Goal: Information Seeking & Learning: Learn about a topic

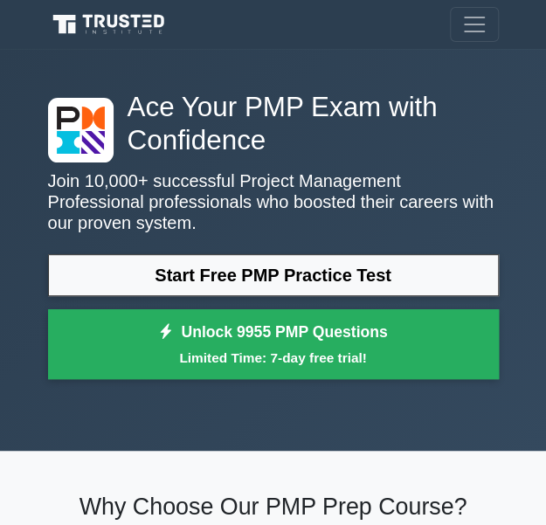
click at [383, 57] on div "Ace Your PMP Exam with Confidence Join 10,000+ successful Project Management Pr…" at bounding box center [274, 250] width 472 height 402
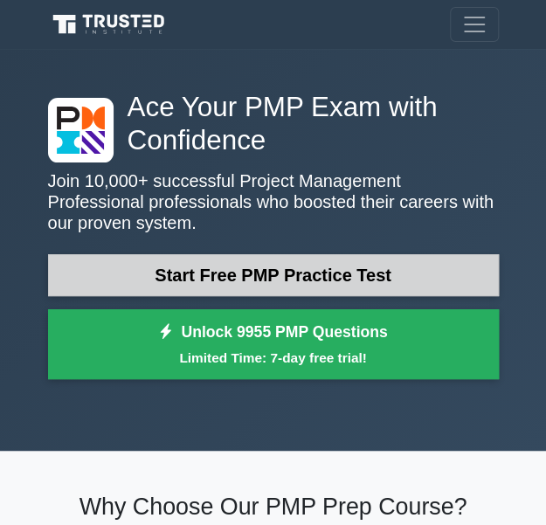
click at [278, 272] on link "Start Free PMP Practice Test" at bounding box center [273, 275] width 451 height 42
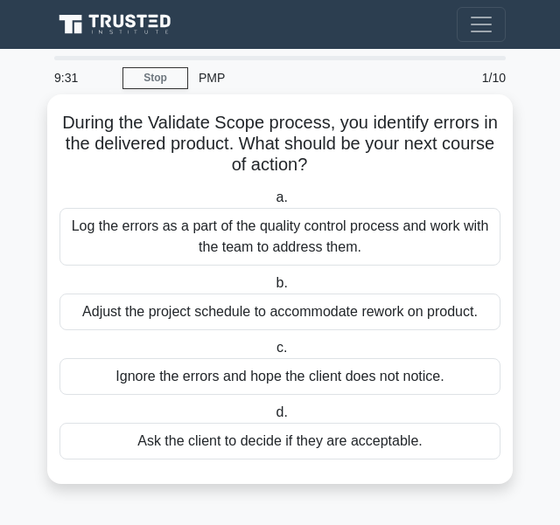
click at [204, 229] on div "Log the errors as a part of the quality control process and work with the team …" at bounding box center [279, 237] width 441 height 58
click at [272, 204] on input "a. Log the errors as a part of the quality control process and work with the te…" at bounding box center [272, 197] width 0 height 11
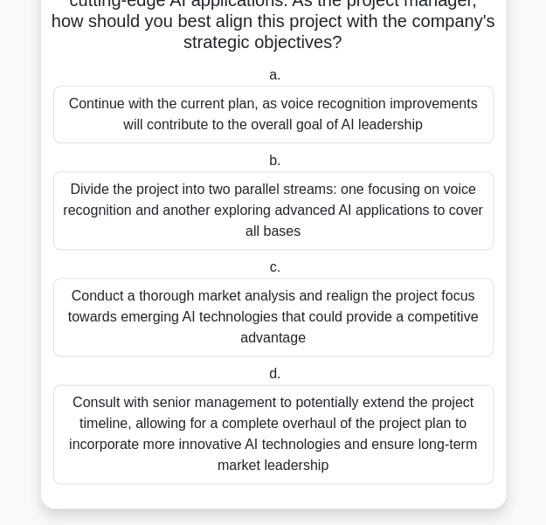
scroll to position [293, 0]
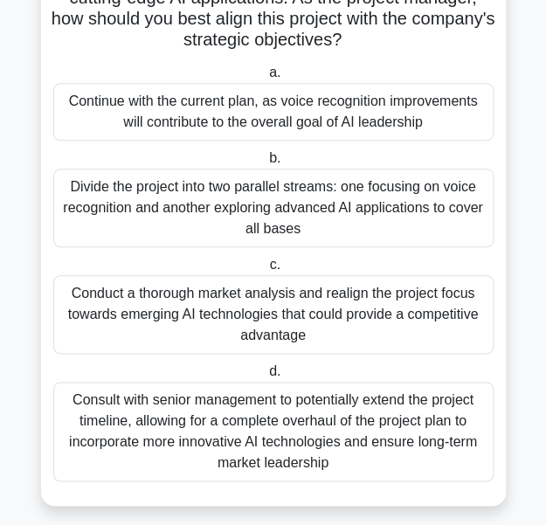
click at [112, 307] on div "Conduct a thorough market analysis and realign the project focus towards emergi…" at bounding box center [273, 314] width 441 height 79
click at [266, 271] on input "c. Conduct a thorough market analysis and realign the project focus towards eme…" at bounding box center [266, 265] width 0 height 11
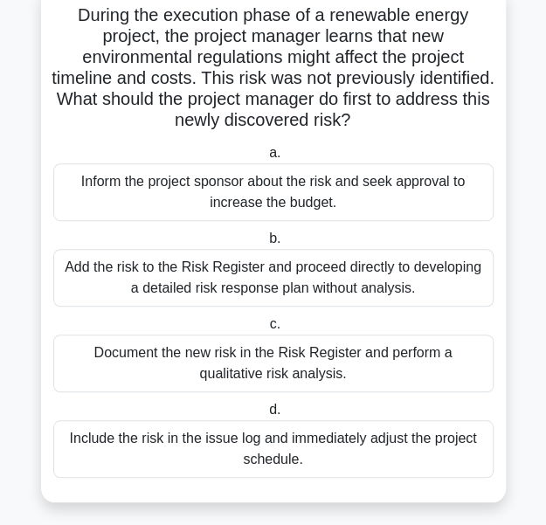
scroll to position [118, 0]
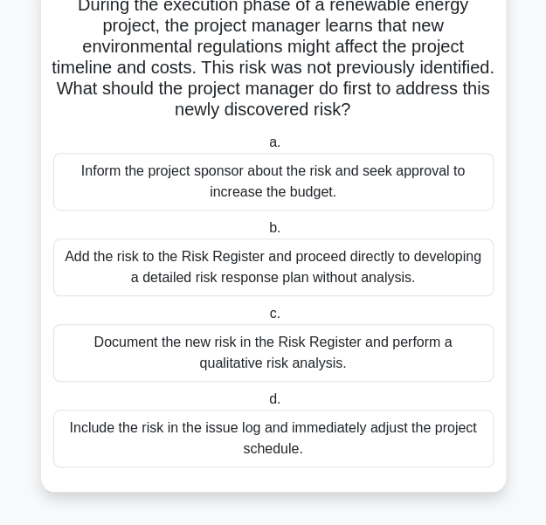
click at [178, 344] on div "Document the new risk in the Risk Register and perform a qualitative risk analy…" at bounding box center [273, 353] width 441 height 58
click at [266, 320] on input "c. Document the new risk in the Risk Register and perform a qualitative risk an…" at bounding box center [266, 314] width 0 height 11
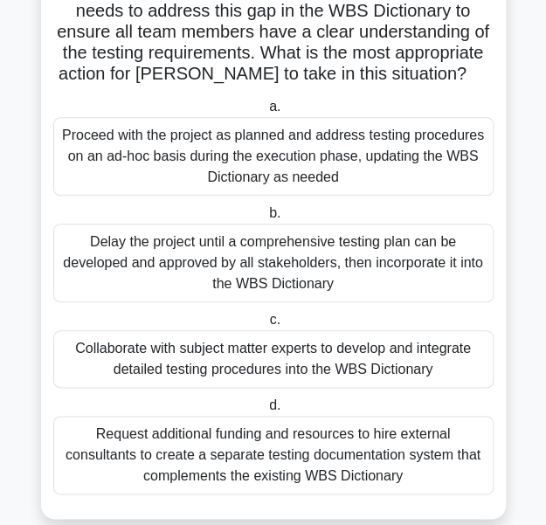
scroll to position [265, 0]
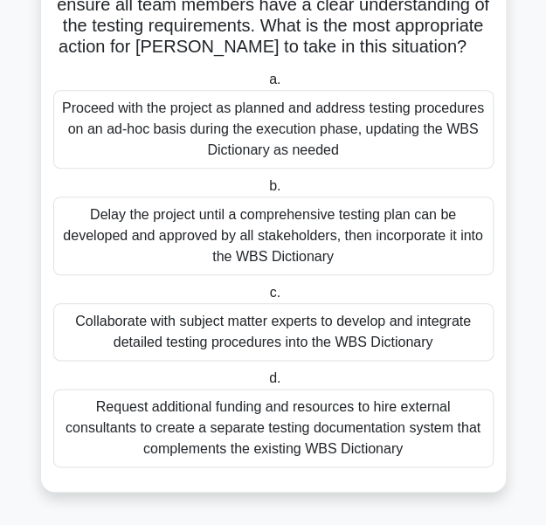
click at [165, 331] on div "Collaborate with subject matter experts to develop and integrate detailed testi…" at bounding box center [273, 332] width 441 height 58
click at [266, 299] on input "c. Collaborate with subject matter experts to develop and integrate detailed te…" at bounding box center [266, 293] width 0 height 11
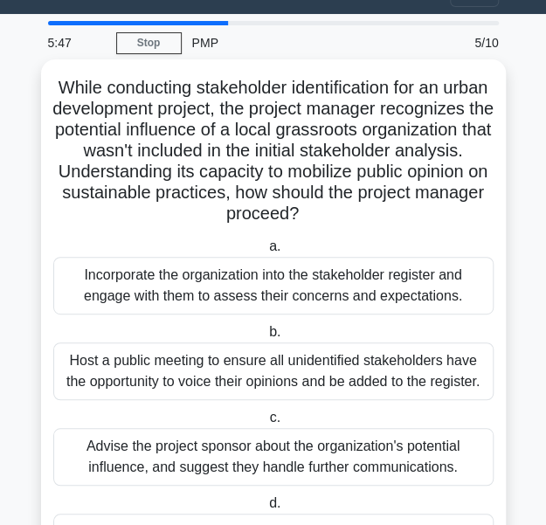
scroll to position [31, 0]
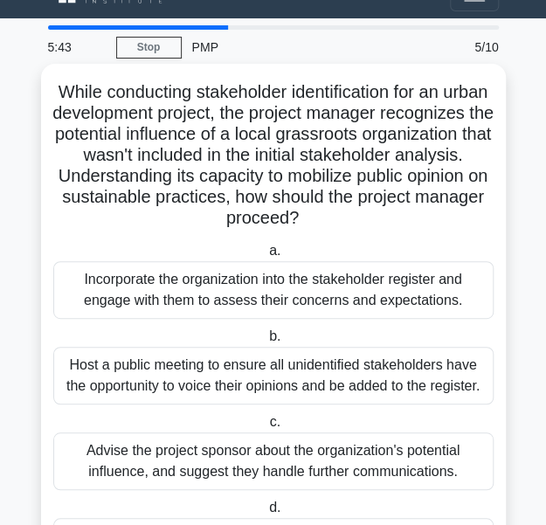
click at [219, 293] on div "Incorporate the organization into the stakeholder register and engage with them…" at bounding box center [273, 290] width 441 height 58
click at [266, 257] on input "a. Incorporate the organization into the stakeholder register and engage with t…" at bounding box center [266, 251] width 0 height 11
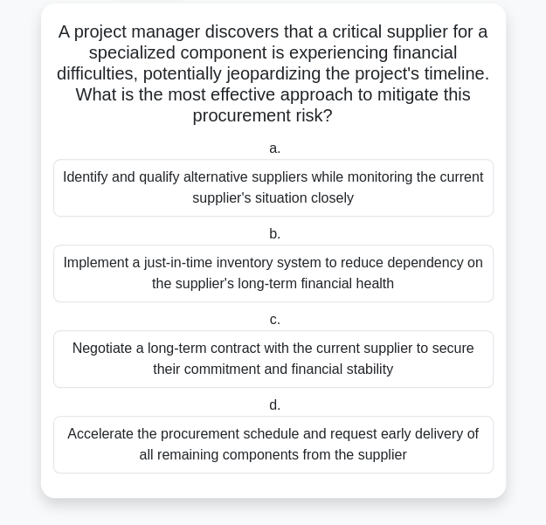
scroll to position [97, 0]
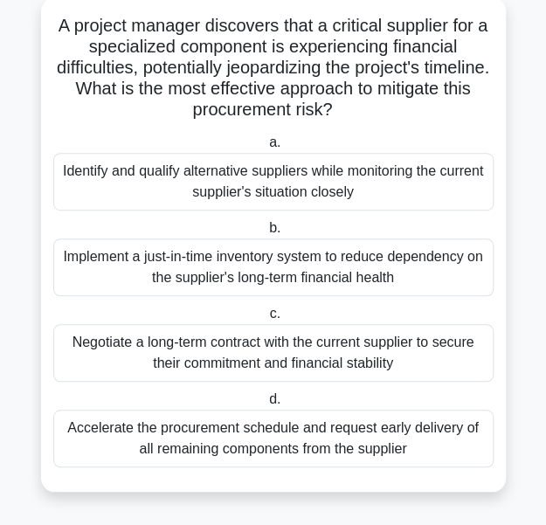
click at [317, 183] on div "Identify and qualify alternative suppliers while monitoring the current supplie…" at bounding box center [273, 182] width 441 height 58
click at [266, 149] on input "a. Identify and qualify alternative suppliers while monitoring the current supp…" at bounding box center [266, 142] width 0 height 11
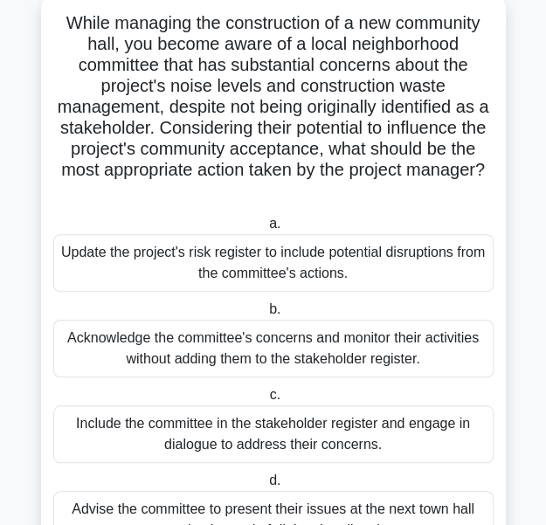
scroll to position [107, 0]
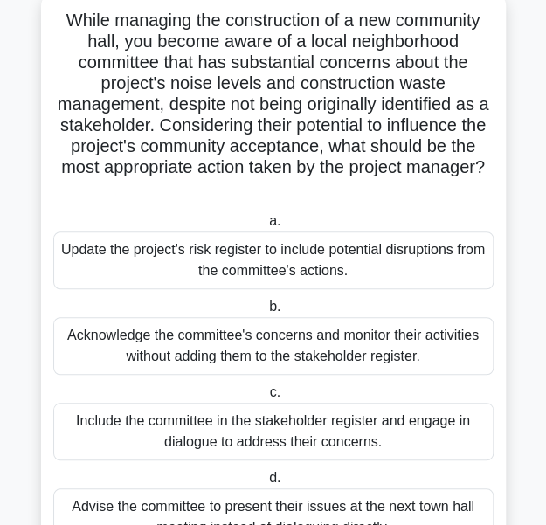
click at [540, 282] on main "4:11 Stop PMP Advanced 7/10 While managing the construction of a new community …" at bounding box center [273, 272] width 546 height 660
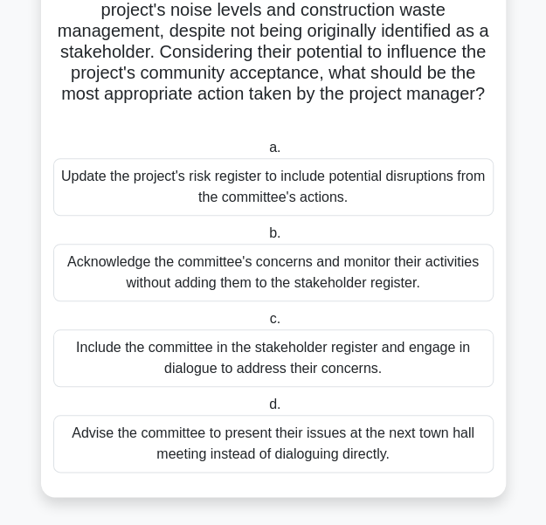
scroll to position [181, 0]
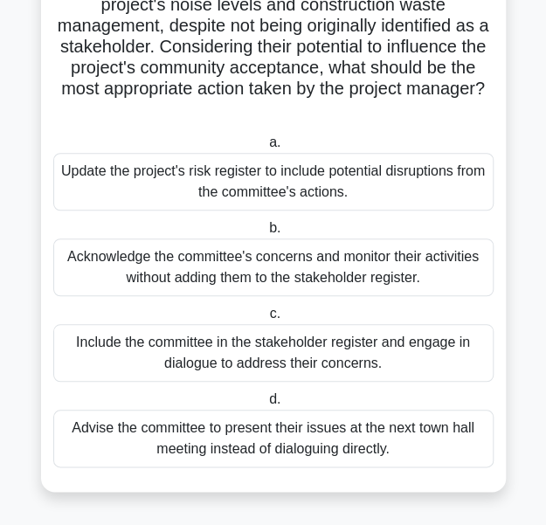
click at [395, 338] on div "Include the committee in the stakeholder register and engage in dialogue to add…" at bounding box center [273, 353] width 441 height 58
click at [266, 320] on input "c. Include the committee in the stakeholder register and engage in dialogue to …" at bounding box center [266, 314] width 0 height 11
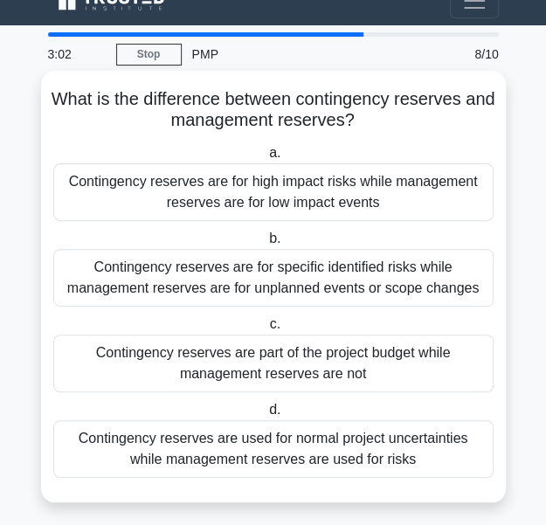
scroll to position [34, 0]
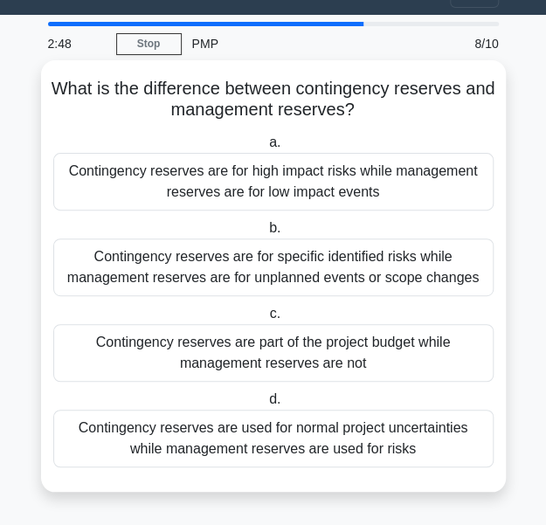
click at [353, 440] on div "Contingency reserves are used for normal project uncertainties while management…" at bounding box center [273, 439] width 441 height 58
click at [266, 406] on input "d. Contingency reserves are used for normal project uncertainties while managem…" at bounding box center [266, 399] width 0 height 11
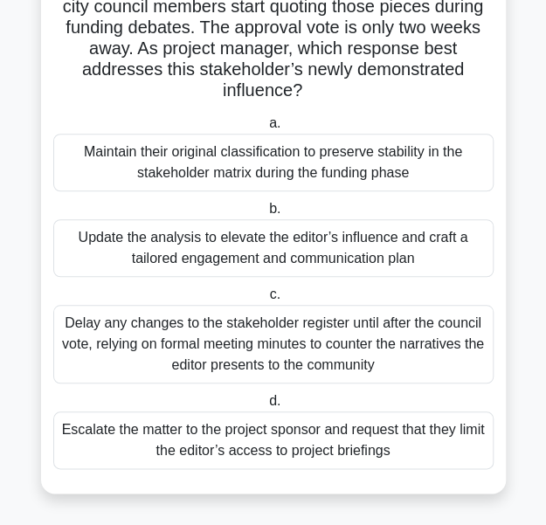
scroll to position [202, 0]
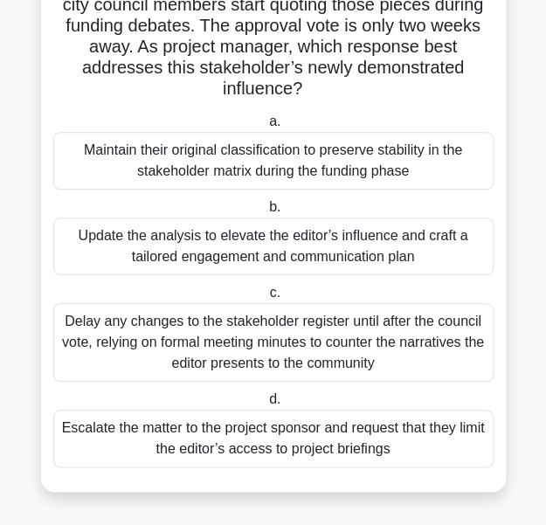
click at [402, 247] on div "Update the analysis to elevate the editor’s influence and craft a tailored enga…" at bounding box center [273, 247] width 441 height 58
click at [266, 213] on input "b. Update the analysis to elevate the editor’s influence and craft a tailored e…" at bounding box center [266, 207] width 0 height 11
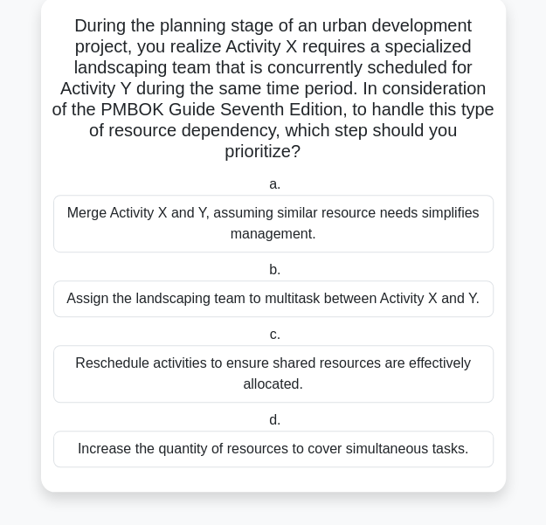
scroll to position [96, 0]
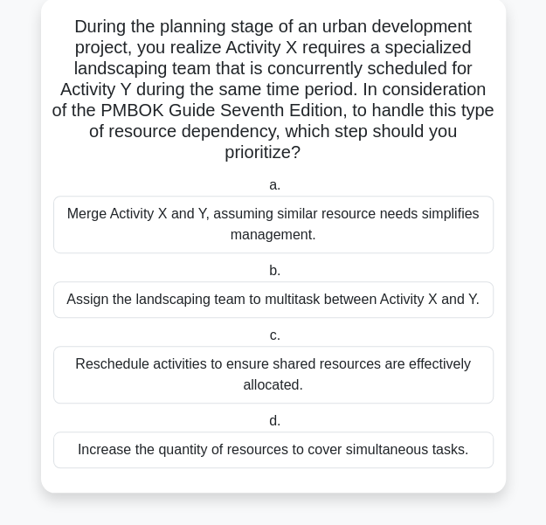
click at [367, 372] on div "Reschedule activities to ensure shared resources are effectively allocated." at bounding box center [273, 375] width 441 height 58
click at [266, 342] on input "c. Reschedule activities to ensure shared resources are effectively allocated." at bounding box center [266, 336] width 0 height 11
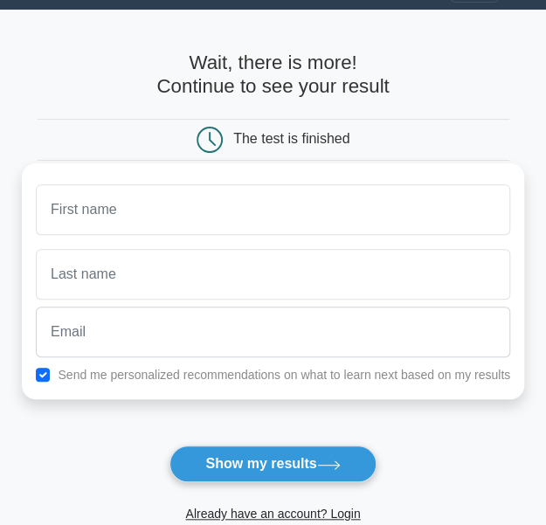
scroll to position [38, 0]
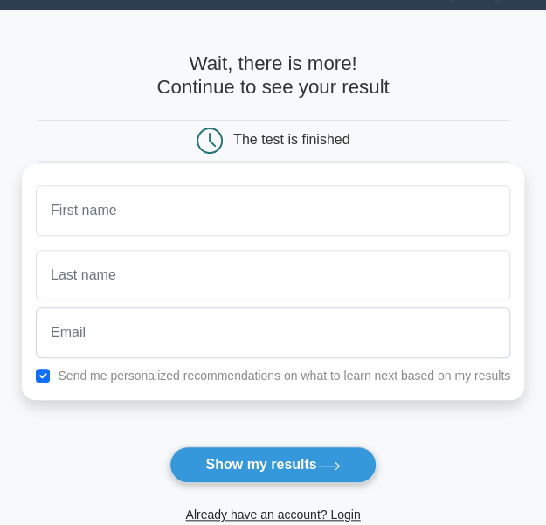
click at [303, 216] on input "text" at bounding box center [273, 210] width 475 height 51
type input "[PERSON_NAME]"
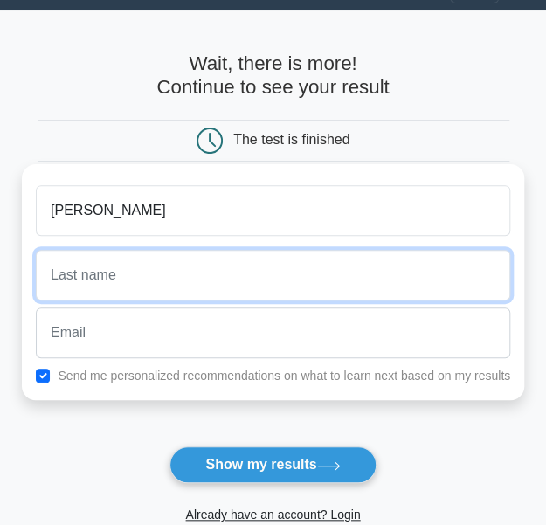
click at [192, 262] on input "text" at bounding box center [273, 275] width 475 height 51
type input "Calo"
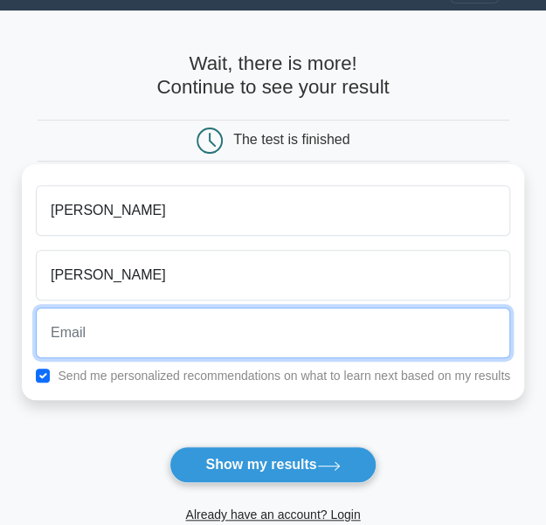
click at [195, 338] on input "email" at bounding box center [273, 333] width 475 height 51
type input "fabio.calo.v@gmail.com"
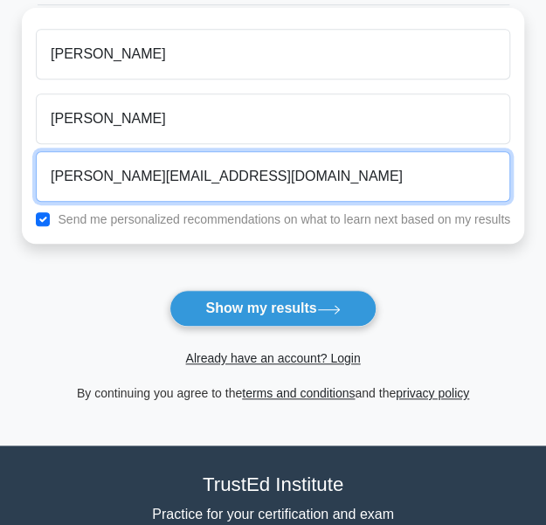
scroll to position [164, 0]
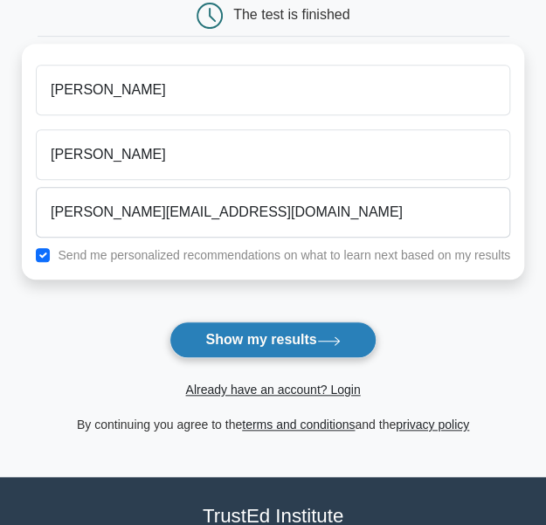
click at [258, 331] on button "Show my results" at bounding box center [273, 340] width 206 height 37
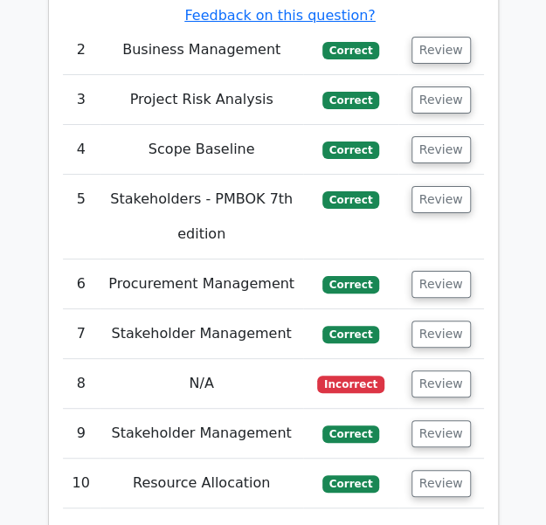
scroll to position [3207, 0]
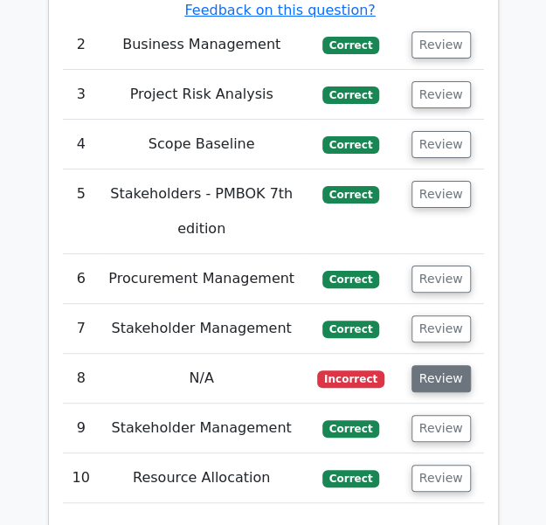
click at [433, 365] on button "Review" at bounding box center [441, 378] width 59 height 27
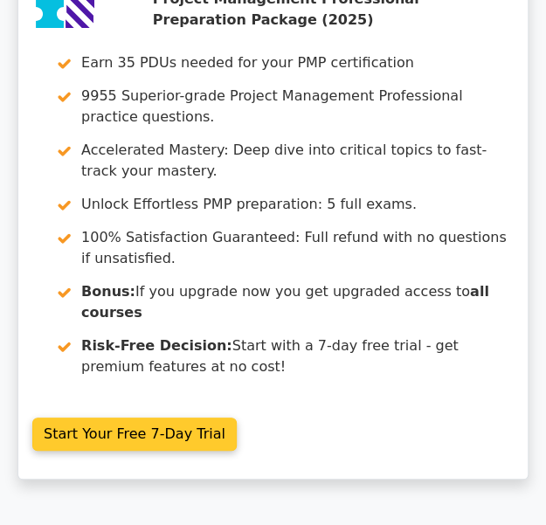
scroll to position [0, 0]
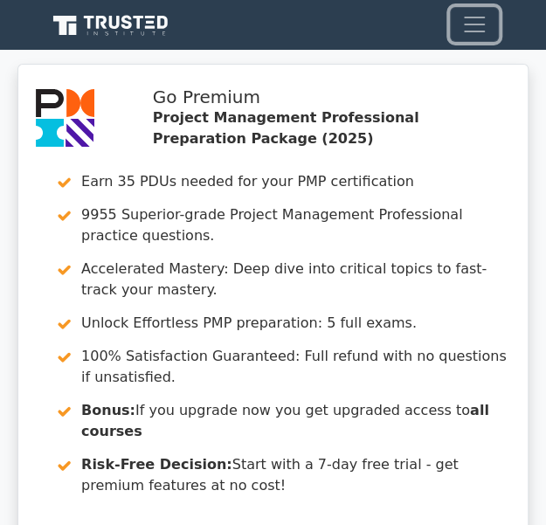
click at [469, 27] on span "Toggle navigation" at bounding box center [475, 24] width 26 height 26
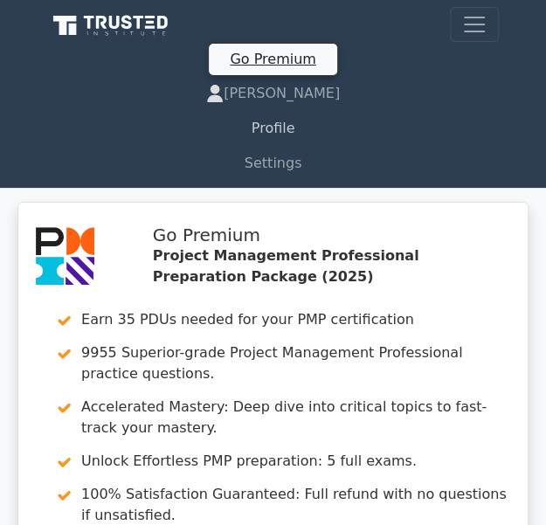
click at [395, 113] on link "Profile" at bounding box center [273, 128] width 451 height 35
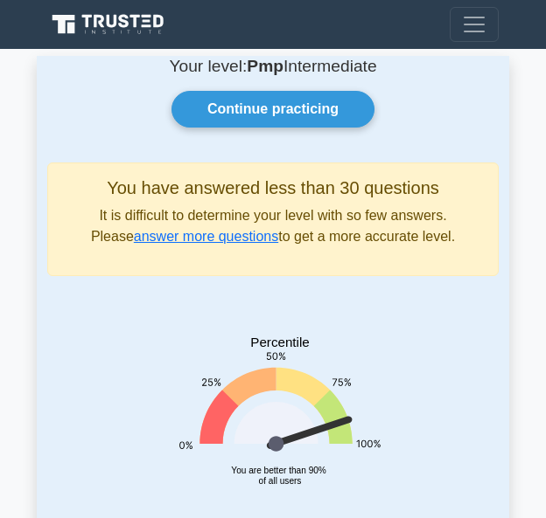
click at [431, 106] on div "Continue practicing" at bounding box center [273, 109] width 472 height 37
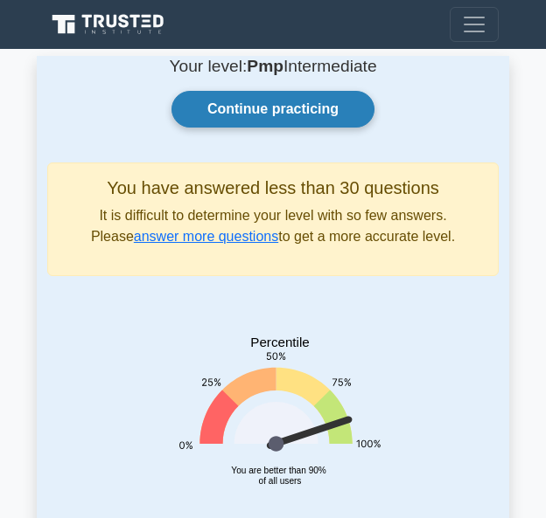
click at [326, 99] on link "Continue practicing" at bounding box center [272, 109] width 203 height 37
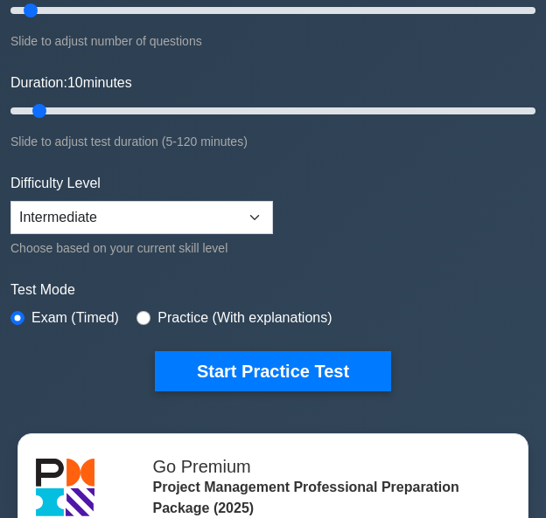
scroll to position [246, 0]
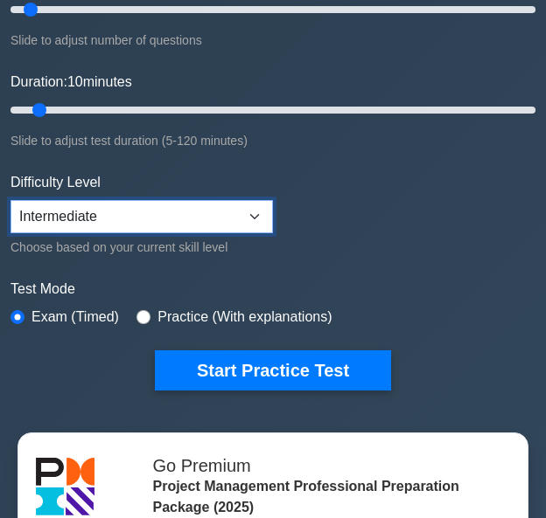
click at [254, 211] on select "Beginner Intermediate Expert" at bounding box center [141, 216] width 262 height 33
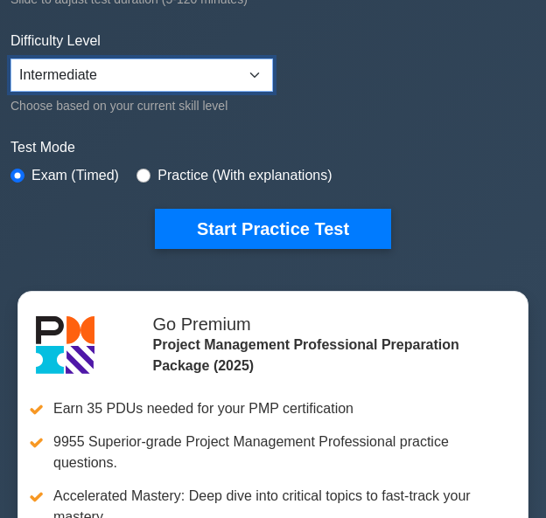
scroll to position [389, 0]
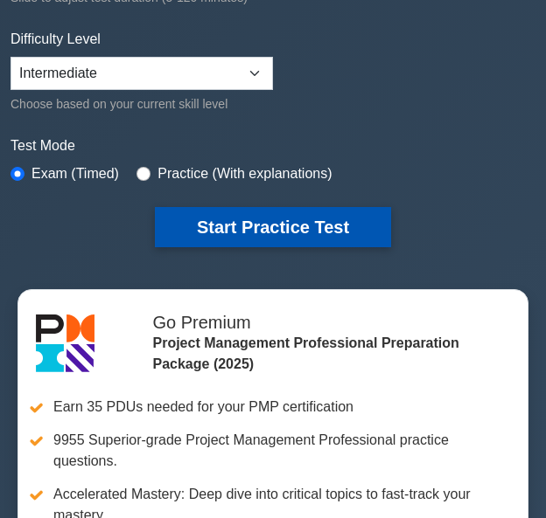
click at [295, 219] on button "Start Practice Test" at bounding box center [273, 227] width 236 height 40
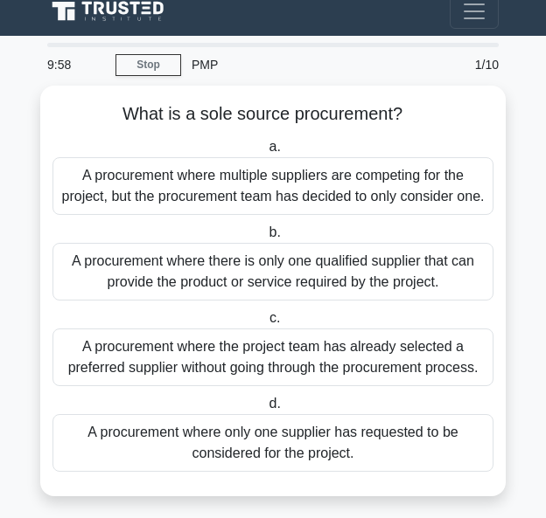
scroll to position [20, 0]
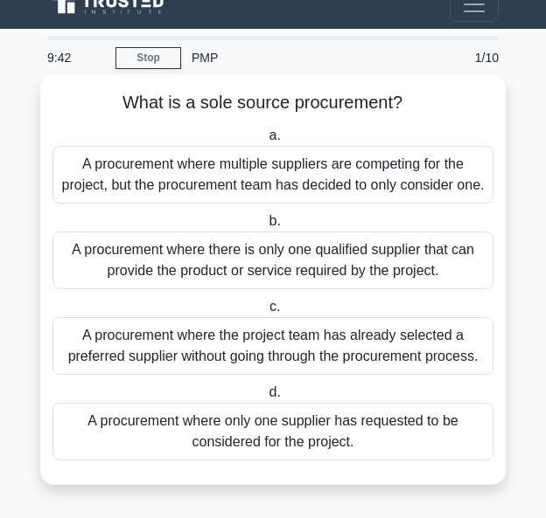
click at [287, 260] on div "A procurement where there is only one qualified supplier that can provide the p…" at bounding box center [272, 261] width 441 height 58
click at [265, 227] on input "b. A procurement where there is only one qualified supplier that can provide th…" at bounding box center [265, 221] width 0 height 11
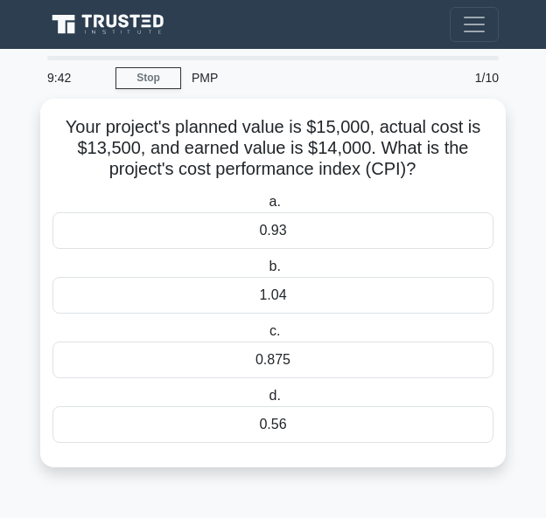
scroll to position [0, 0]
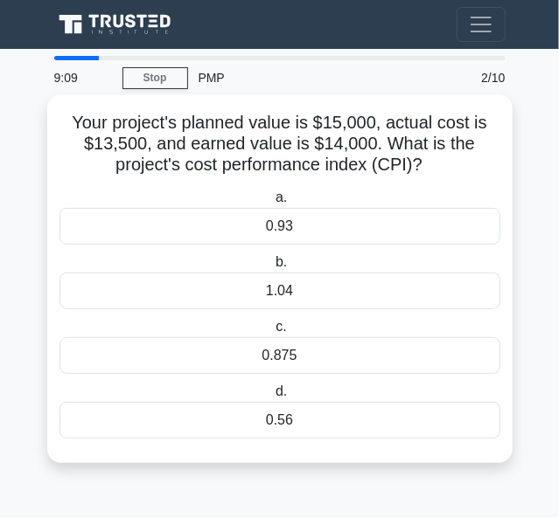
click at [346, 292] on div "1.04" at bounding box center [279, 291] width 441 height 37
click at [272, 268] on input "b. 1.04" at bounding box center [272, 262] width 0 height 11
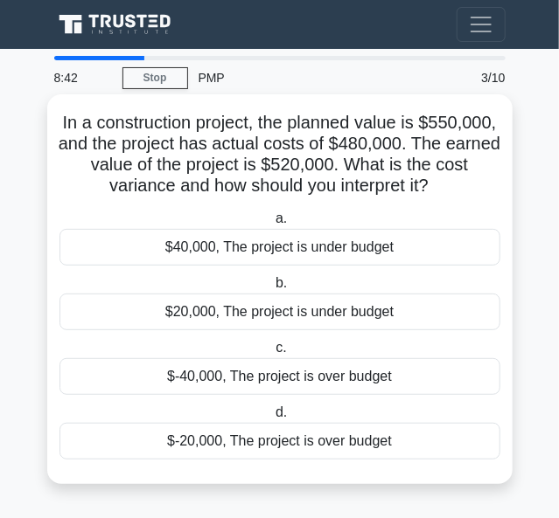
click at [350, 311] on div "$20,000, The project is under budget" at bounding box center [279, 312] width 441 height 37
click at [272, 289] on input "b. $20,000, The project is under budget" at bounding box center [272, 283] width 0 height 11
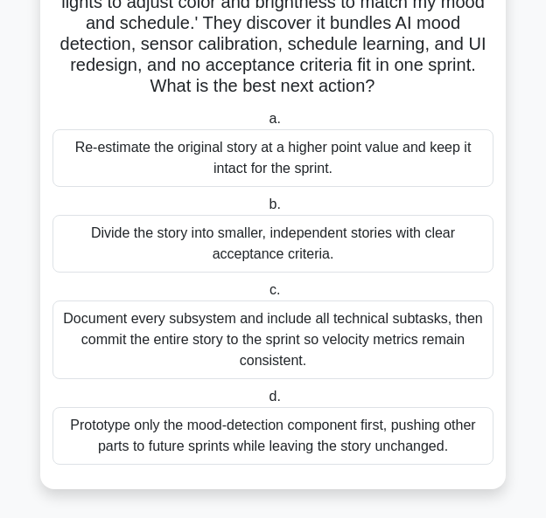
scroll to position [167, 0]
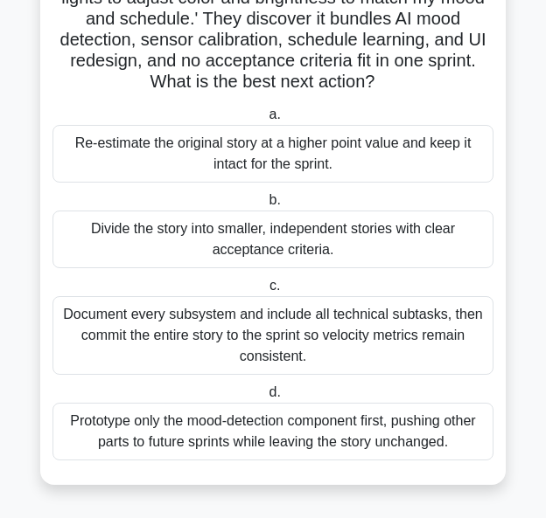
click at [358, 244] on div "Divide the story into smaller, independent stories with clear acceptance criter…" at bounding box center [272, 240] width 441 height 58
click at [265, 206] on input "b. Divide the story into smaller, independent stories with clear acceptance cri…" at bounding box center [265, 200] width 0 height 11
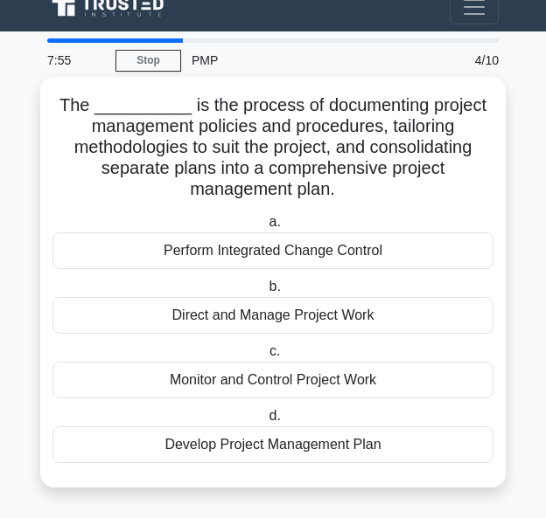
scroll to position [0, 0]
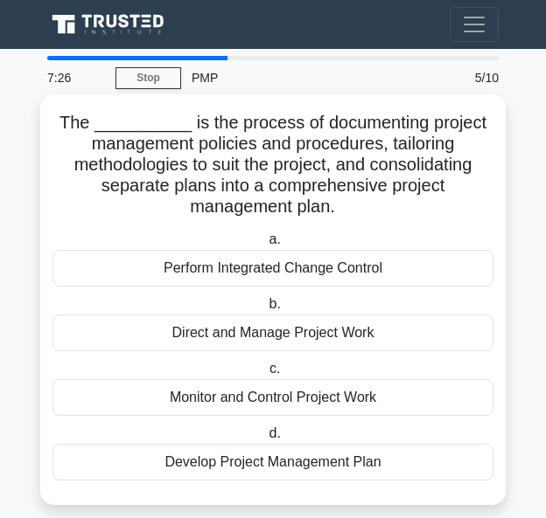
click at [343, 460] on div "Develop Project Management Plan" at bounding box center [272, 462] width 441 height 37
click at [265, 440] on input "d. Develop Project Management Plan" at bounding box center [265, 433] width 0 height 11
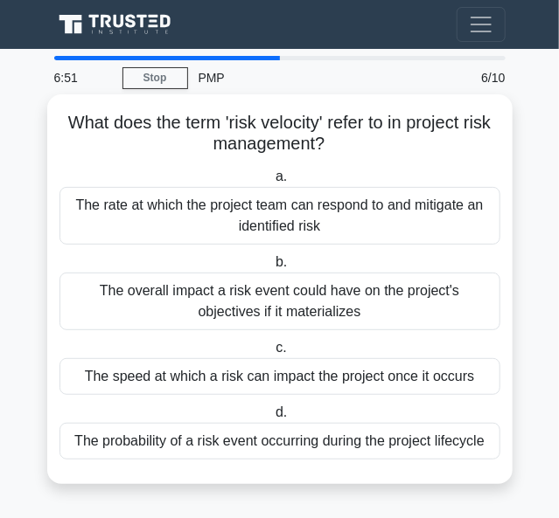
click at [414, 212] on div "The rate at which the project team can respond to and mitigate an identified ri…" at bounding box center [279, 216] width 441 height 58
click at [272, 183] on input "a. The rate at which the project team can respond to and mitigate an identified…" at bounding box center [272, 176] width 0 height 11
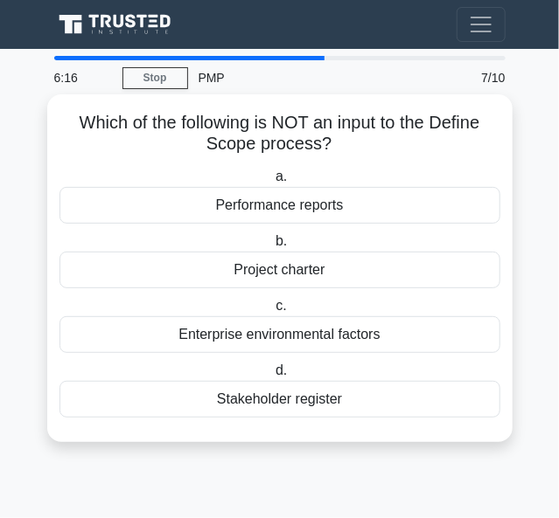
click at [246, 207] on div "Performance reports" at bounding box center [279, 205] width 441 height 37
click at [272, 183] on input "a. Performance reports" at bounding box center [272, 176] width 0 height 11
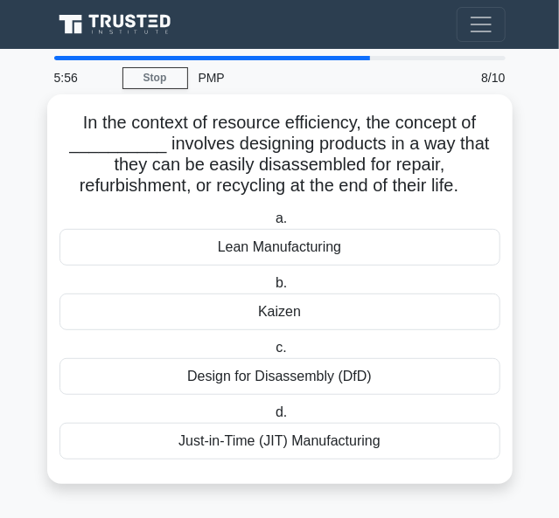
click at [360, 377] on div "Design for Disassembly (DfD)" at bounding box center [279, 376] width 441 height 37
click at [272, 354] on input "c. Design for Disassembly (DfD)" at bounding box center [272, 348] width 0 height 11
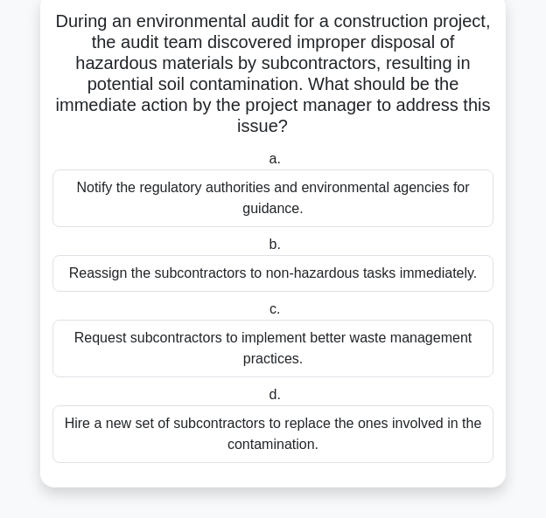
scroll to position [104, 0]
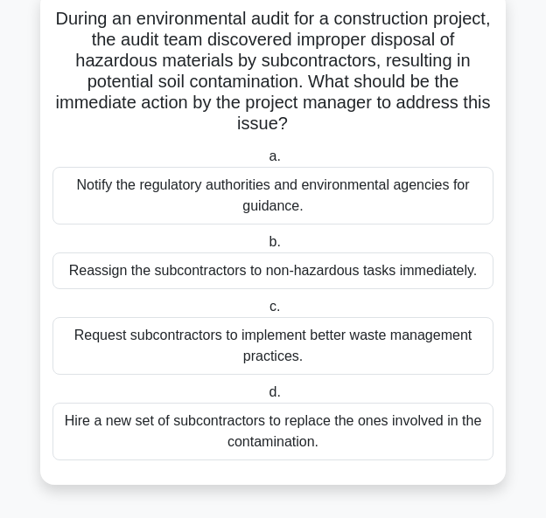
click at [324, 197] on div "Notify the regulatory authorities and environmental agencies for guidance." at bounding box center [272, 196] width 441 height 58
click at [265, 163] on input "a. Notify the regulatory authorities and environmental agencies for guidance." at bounding box center [265, 156] width 0 height 11
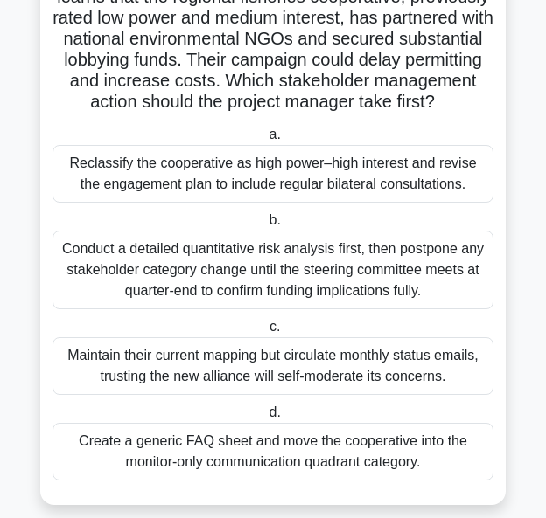
scroll to position [171, 0]
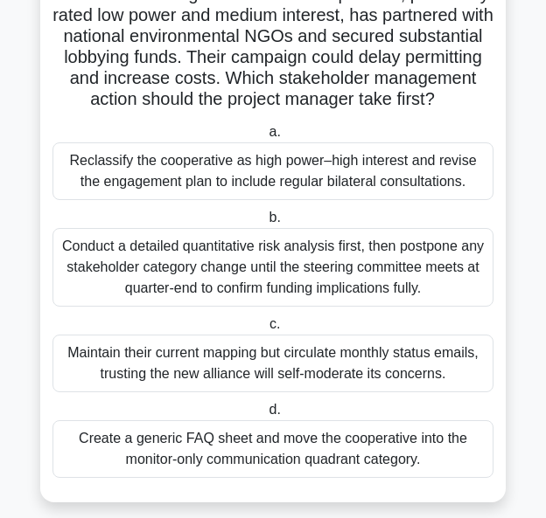
click at [223, 196] on div "Reclassify the cooperative as high power–high interest and revise the engagemen…" at bounding box center [272, 172] width 441 height 58
click at [265, 138] on input "a. Reclassify the cooperative as high power–high interest and revise the engage…" at bounding box center [265, 132] width 0 height 11
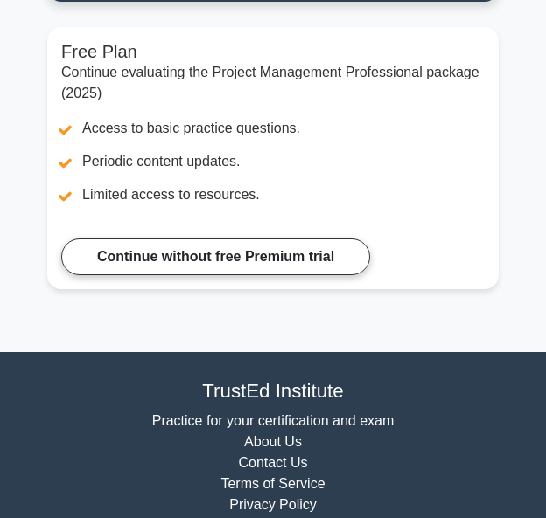
scroll to position [631, 0]
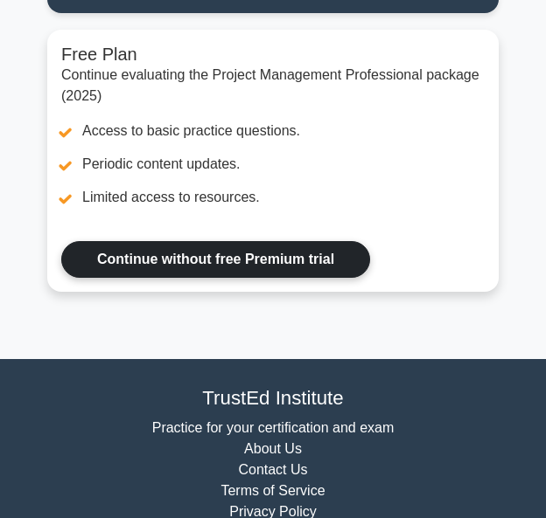
click at [310, 249] on link "Continue without free Premium trial" at bounding box center [215, 259] width 309 height 37
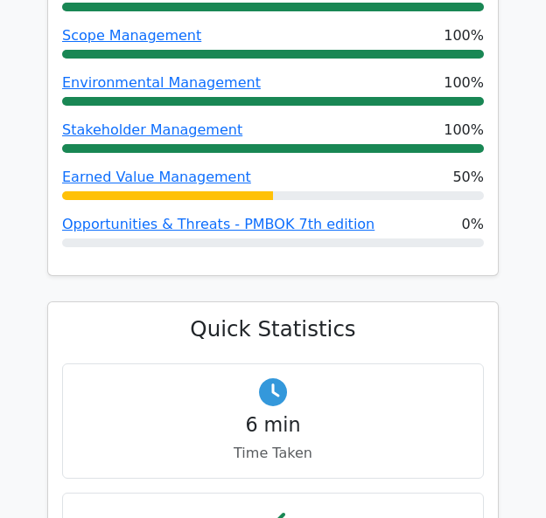
scroll to position [1254, 0]
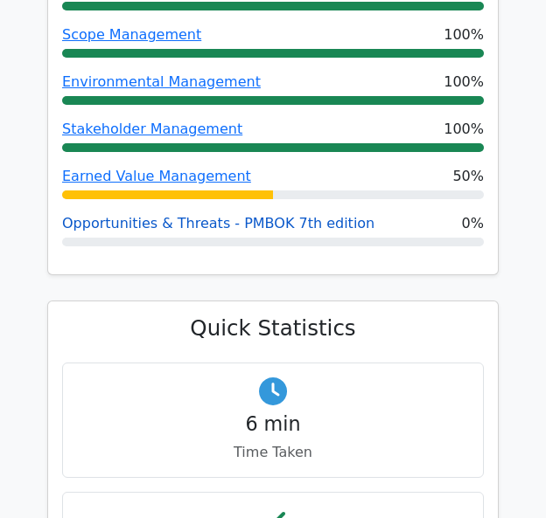
click at [286, 215] on link "Opportunities & Threats - PMBOK 7th edition" at bounding box center [218, 223] width 312 height 17
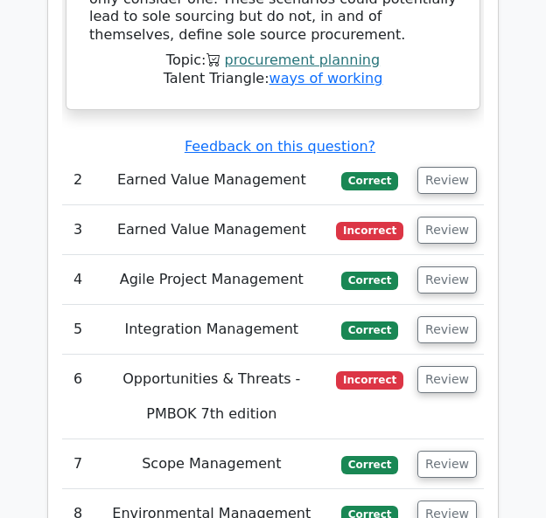
scroll to position [3051, 0]
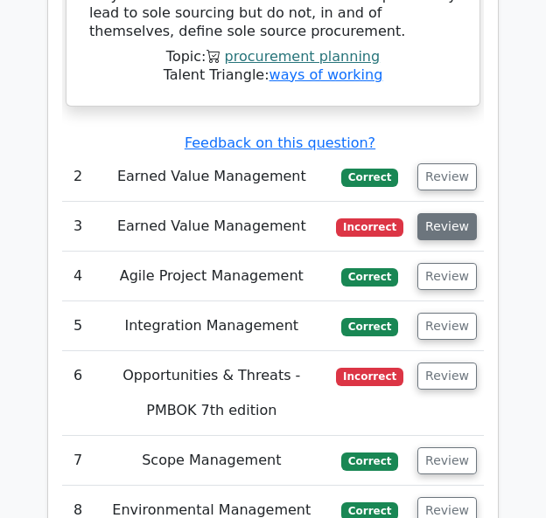
click at [451, 213] on button "Review" at bounding box center [446, 226] width 59 height 27
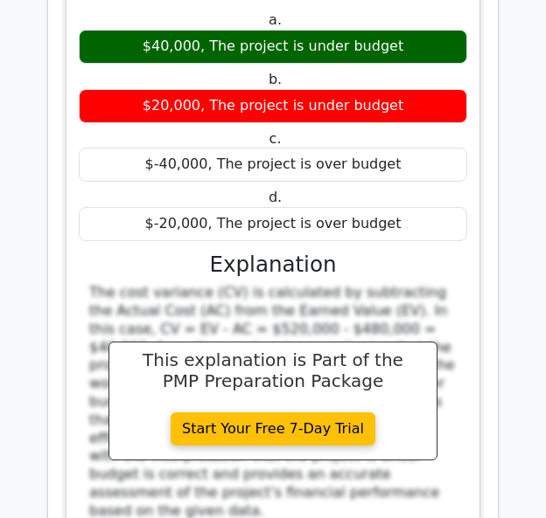
scroll to position [3425, 0]
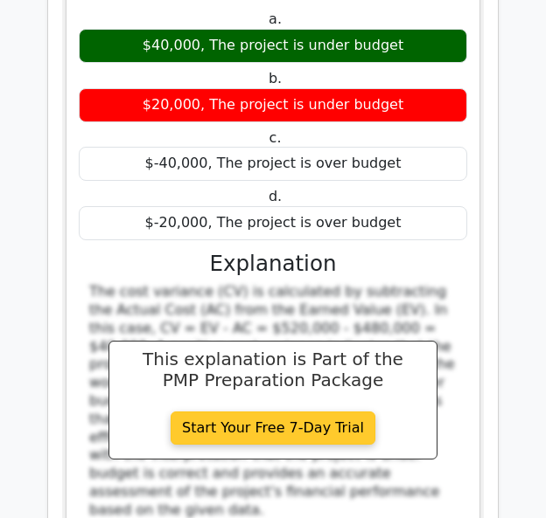
click at [336, 412] on link "Start Your Free 7-Day Trial" at bounding box center [273, 428] width 205 height 33
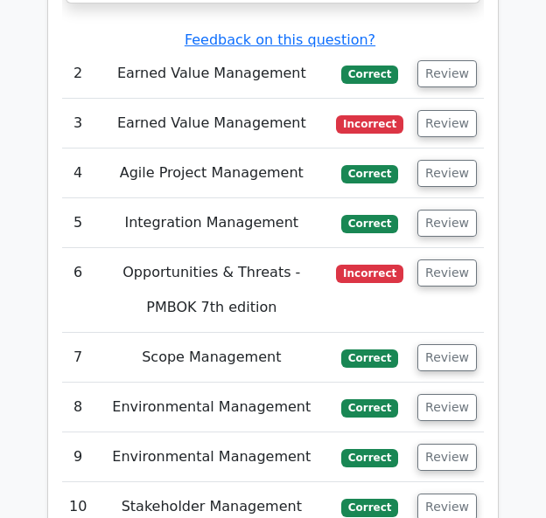
scroll to position [3078, 0]
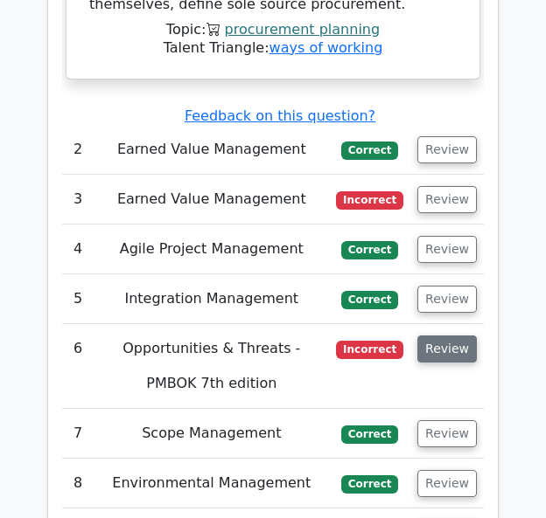
click at [439, 336] on button "Review" at bounding box center [446, 349] width 59 height 27
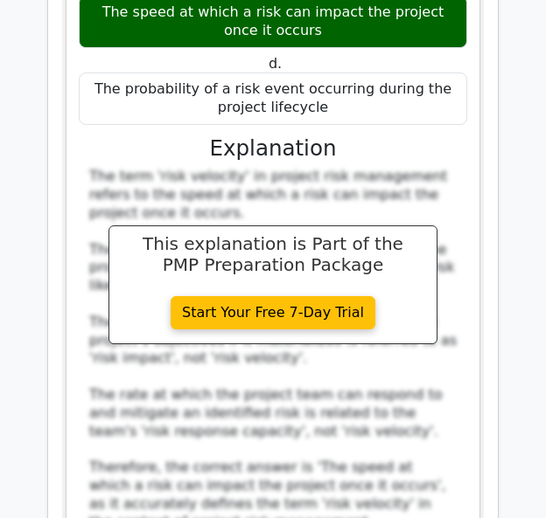
scroll to position [3734, 0]
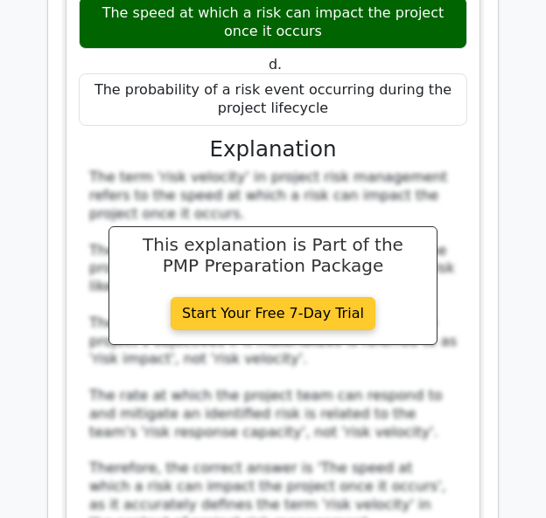
click at [276, 297] on link "Start Your Free 7-Day Trial" at bounding box center [273, 313] width 205 height 33
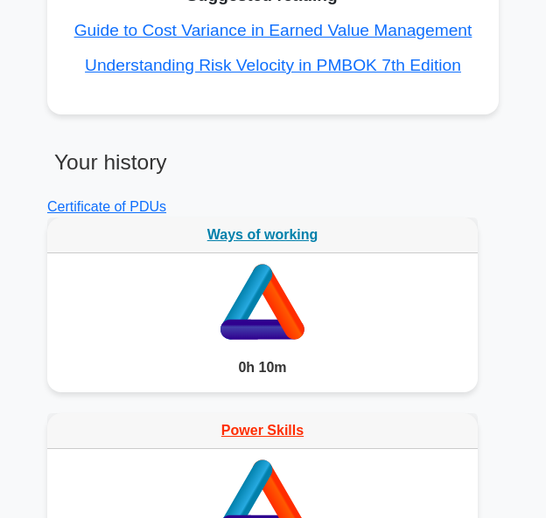
scroll to position [799, 0]
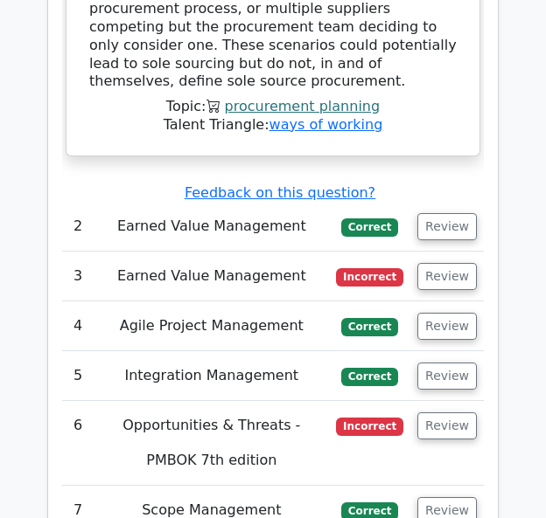
scroll to position [2446, 0]
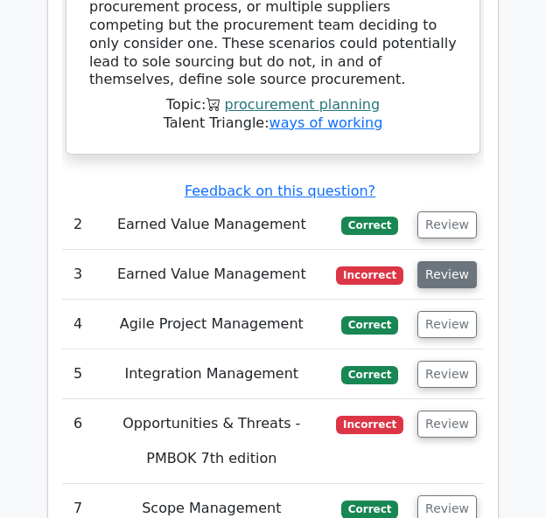
click at [450, 261] on button "Review" at bounding box center [446, 274] width 59 height 27
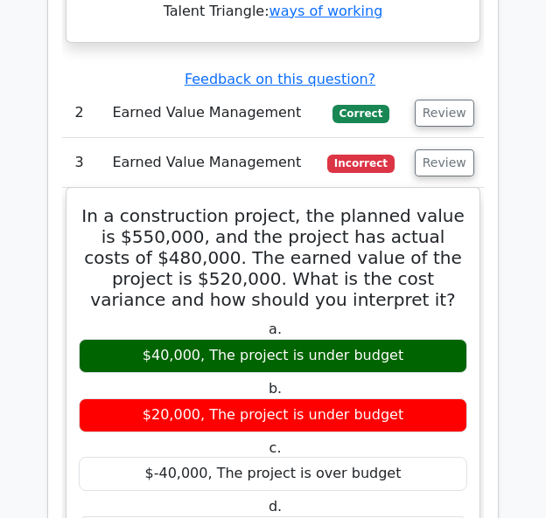
scroll to position [2558, 0]
drag, startPoint x: 108, startPoint y: 234, endPoint x: 162, endPoint y: 237, distance: 53.4
click at [162, 237] on h5 "In a construction project, the planned value is $550,000, and the project has a…" at bounding box center [273, 257] width 392 height 105
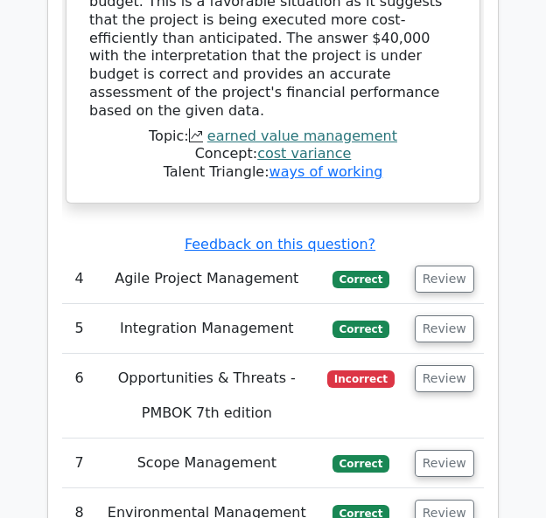
scroll to position [3270, 0]
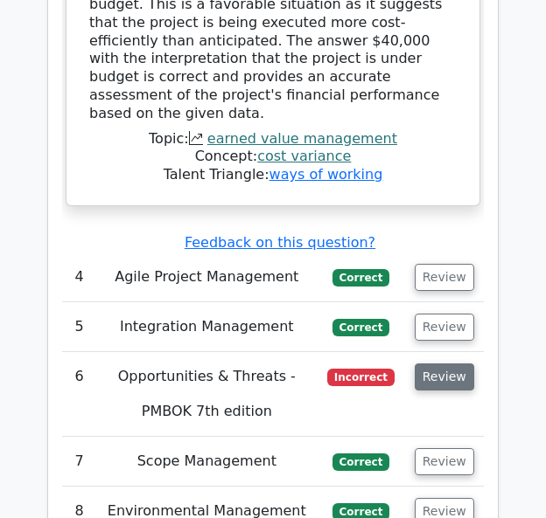
click at [446, 364] on button "Review" at bounding box center [443, 377] width 59 height 27
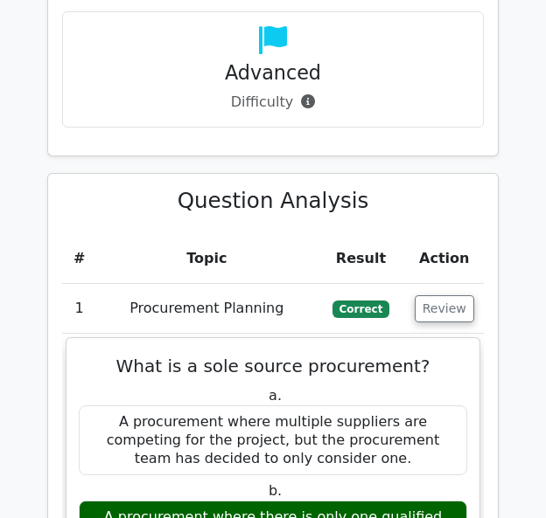
scroll to position [1374, 0]
